Goal: Task Accomplishment & Management: Manage account settings

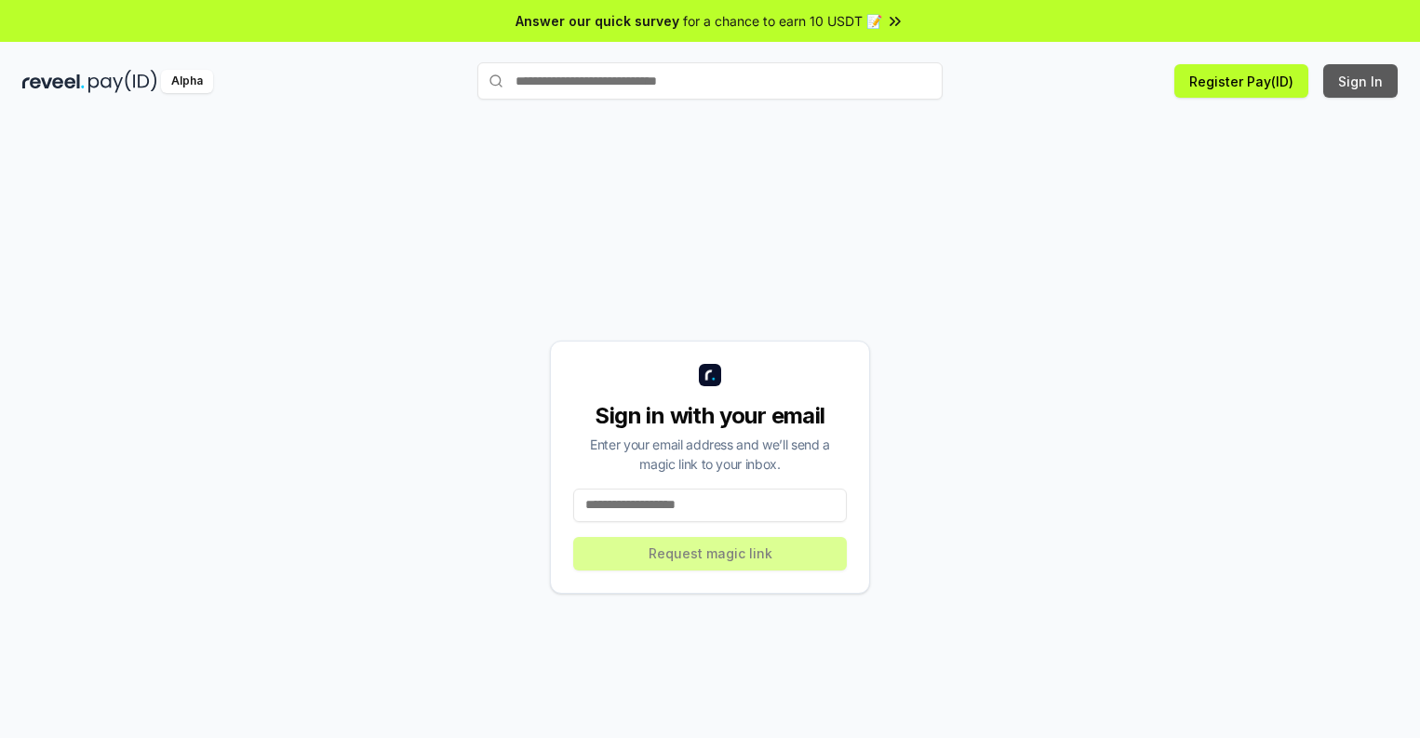
click at [1362, 81] on button "Sign In" at bounding box center [1360, 81] width 74 height 34
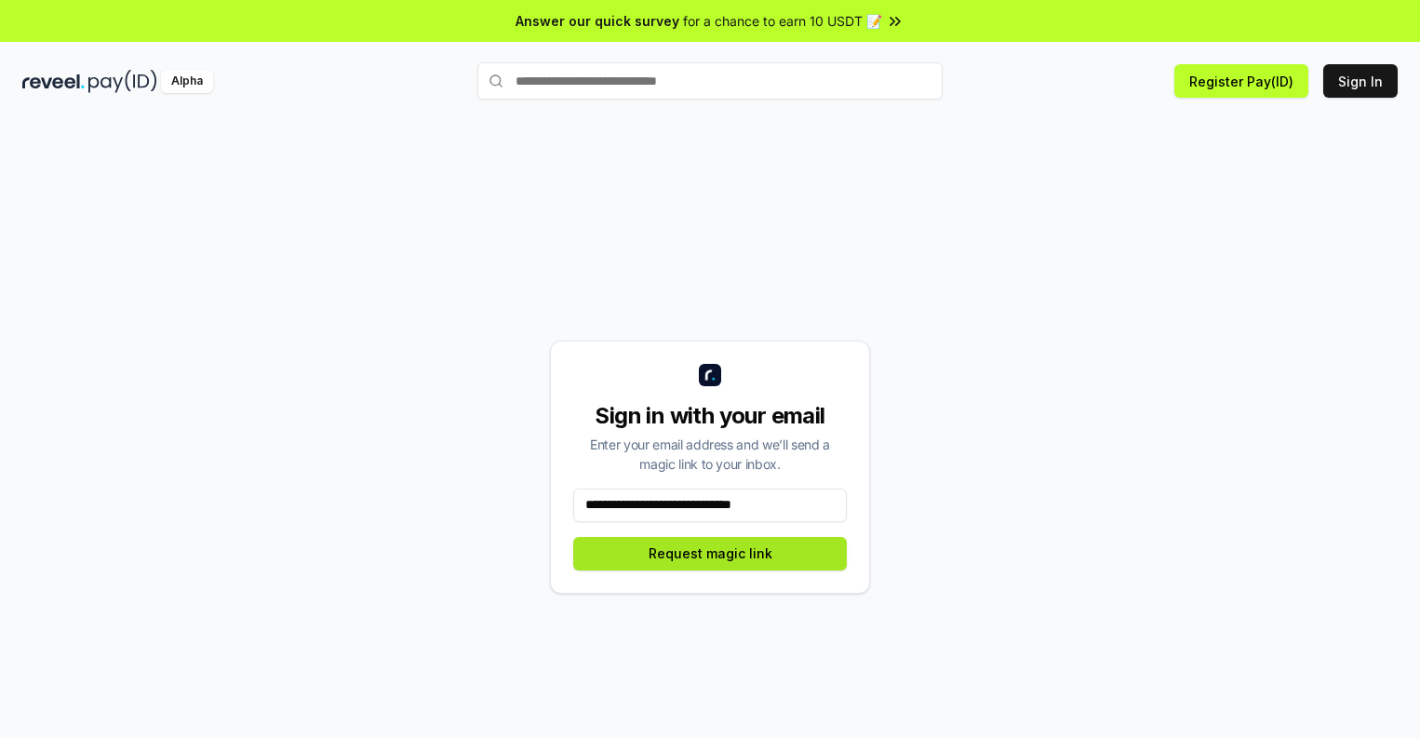
type input "**********"
click at [710, 553] on button "Request magic link" at bounding box center [710, 554] width 274 height 34
